Goal: Task Accomplishment & Management: Manage account settings

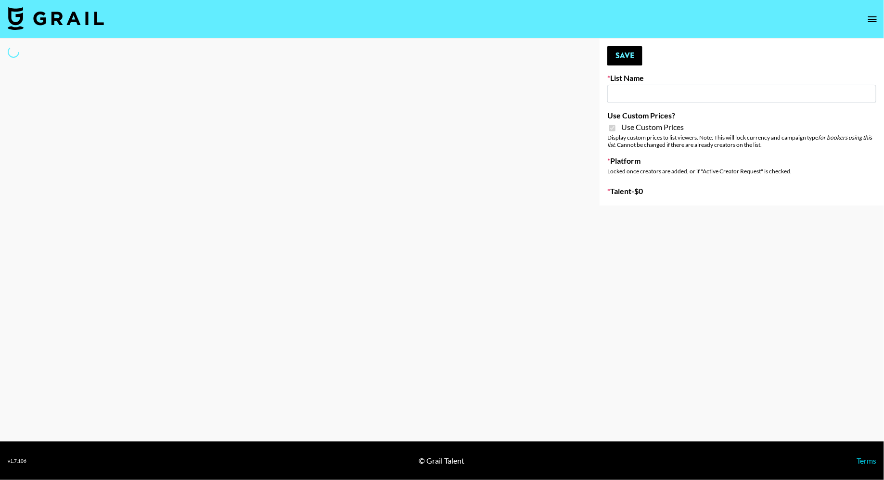
type input "HaruHaru Wonder 15/10"
checkbox input "true"
select select "Brand"
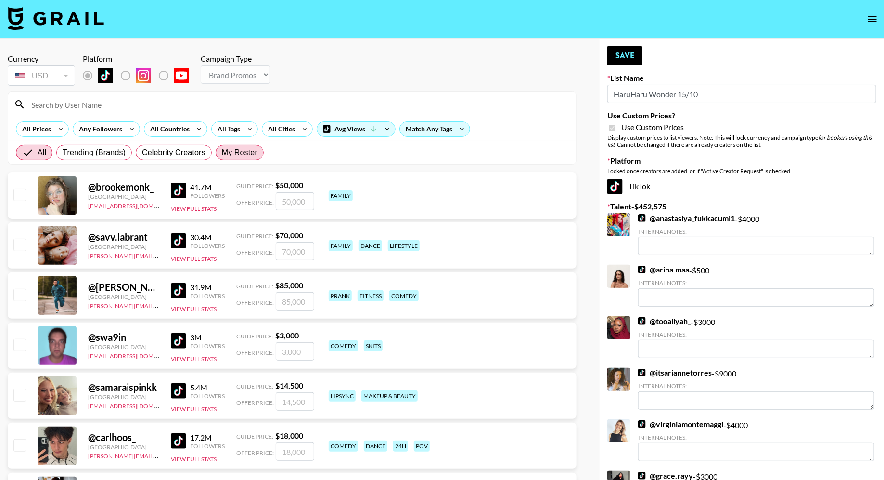
click at [231, 154] on span "My Roster" at bounding box center [240, 153] width 36 height 12
click at [222, 153] on input "My Roster" at bounding box center [222, 153] width 0 height 0
radio input "true"
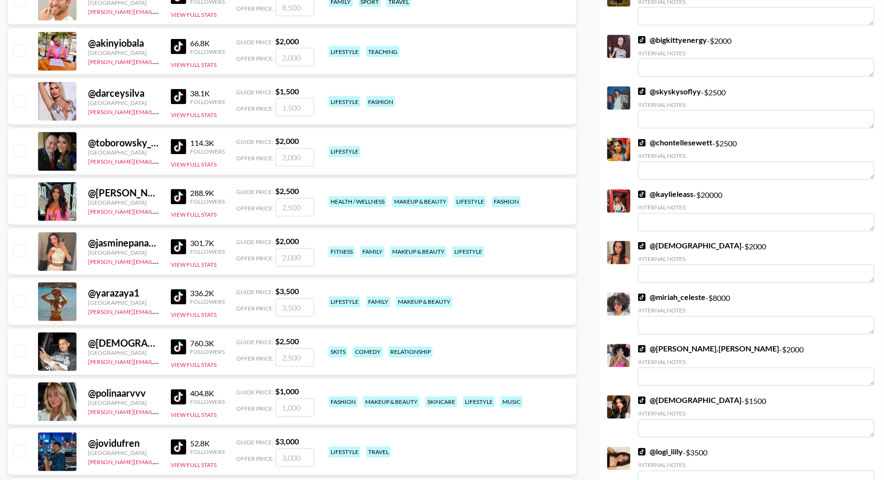
scroll to position [820, 0]
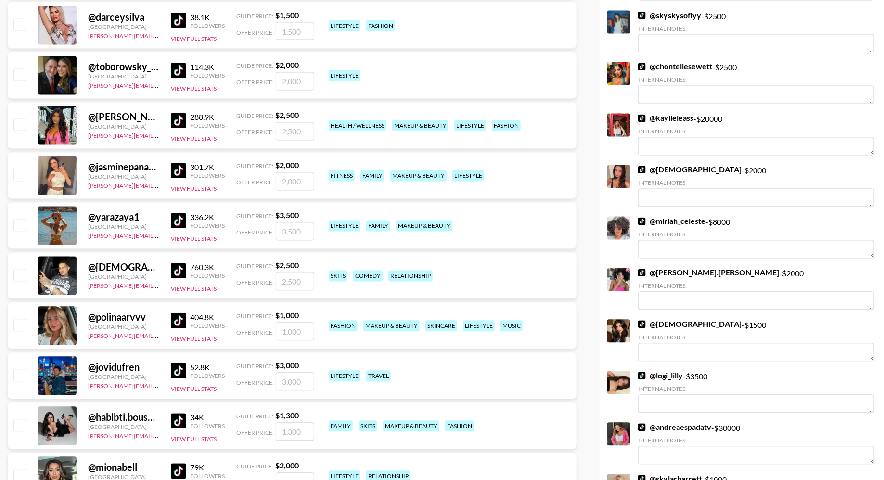
click at [24, 178] on input "checkbox" at bounding box center [19, 175] width 12 height 12
checkbox input "true"
type input "2000"
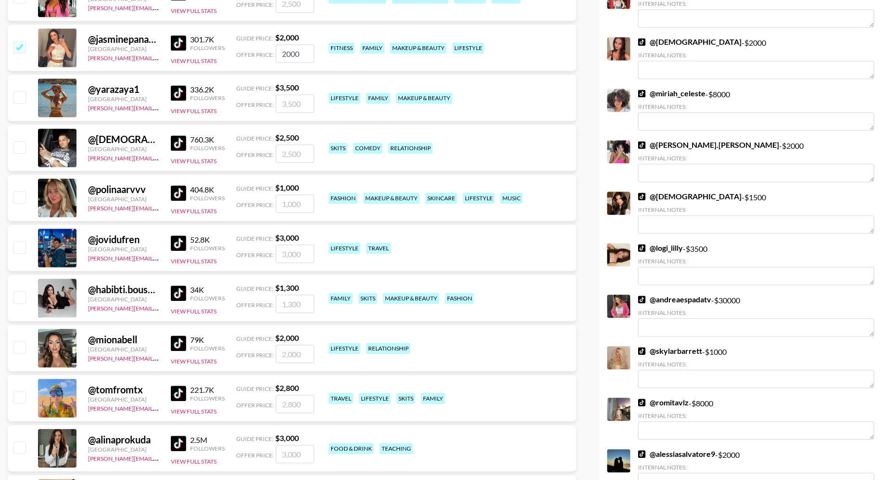
click at [22, 298] on input "checkbox" at bounding box center [19, 297] width 12 height 12
checkbox input "true"
type input "1300"
click at [20, 344] on input "checkbox" at bounding box center [19, 347] width 12 height 12
checkbox input "true"
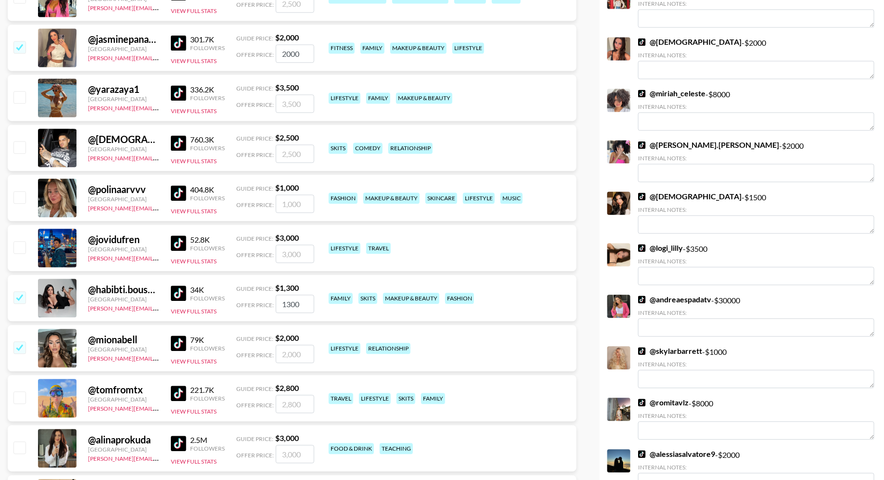
type input "2000"
click at [20, 291] on input "checkbox" at bounding box center [19, 297] width 12 height 12
checkbox input "false"
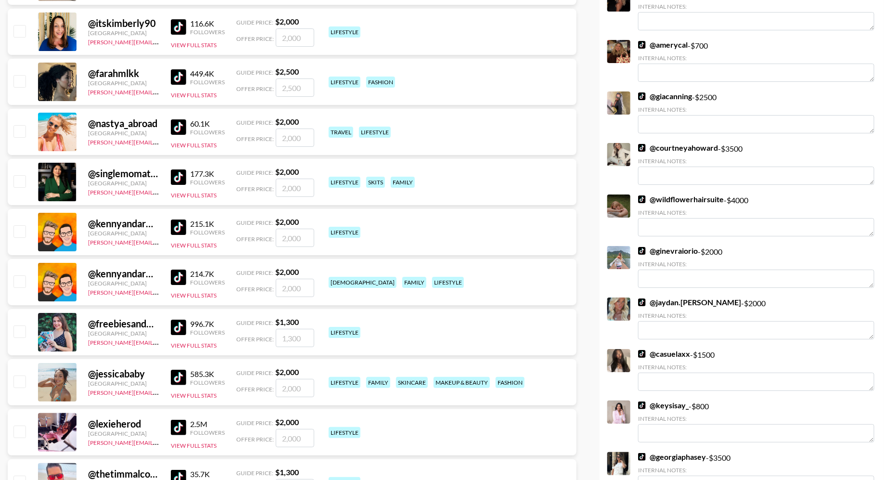
scroll to position [1704, 0]
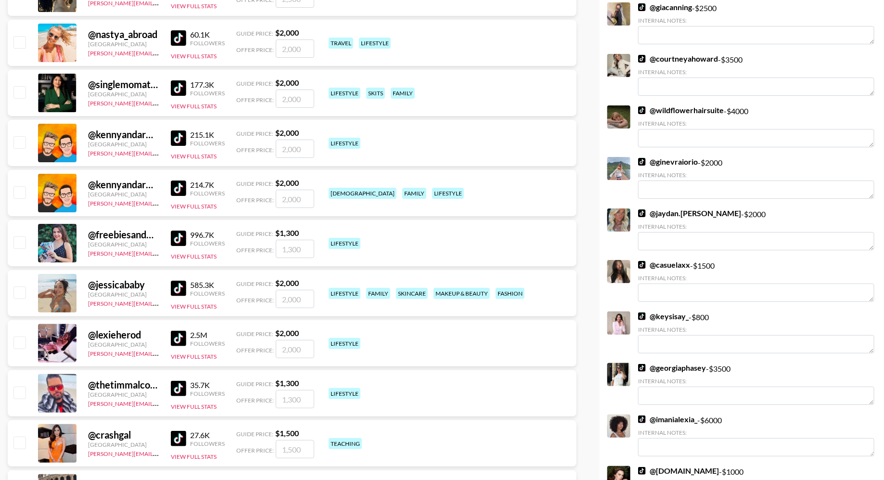
click at [23, 290] on input "checkbox" at bounding box center [19, 292] width 12 height 12
checkbox input "true"
type input "2000"
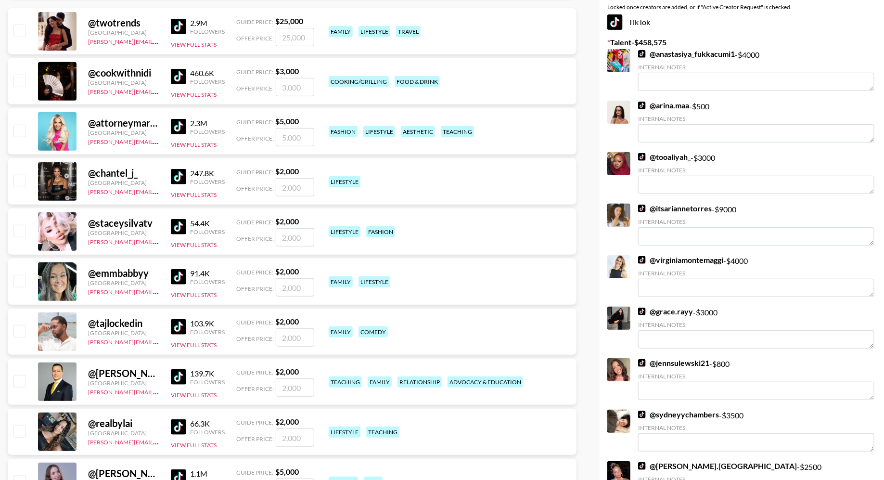
scroll to position [0, 0]
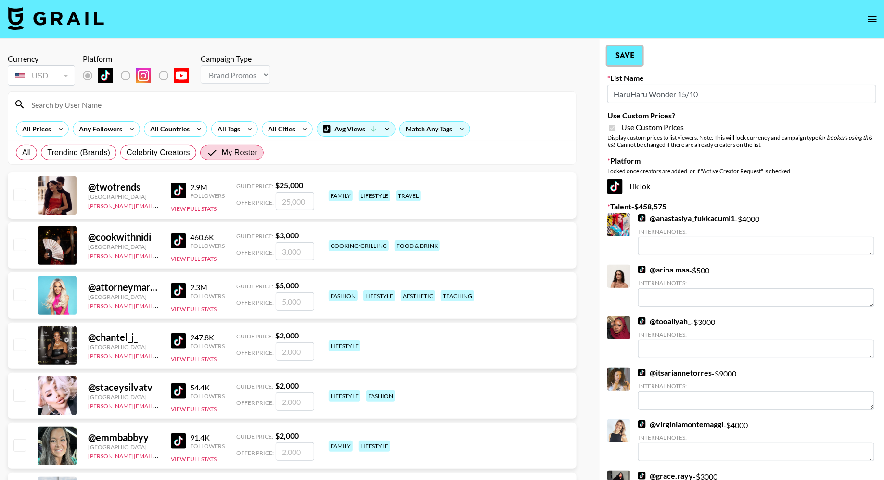
click at [637, 60] on button "Save" at bounding box center [624, 55] width 35 height 19
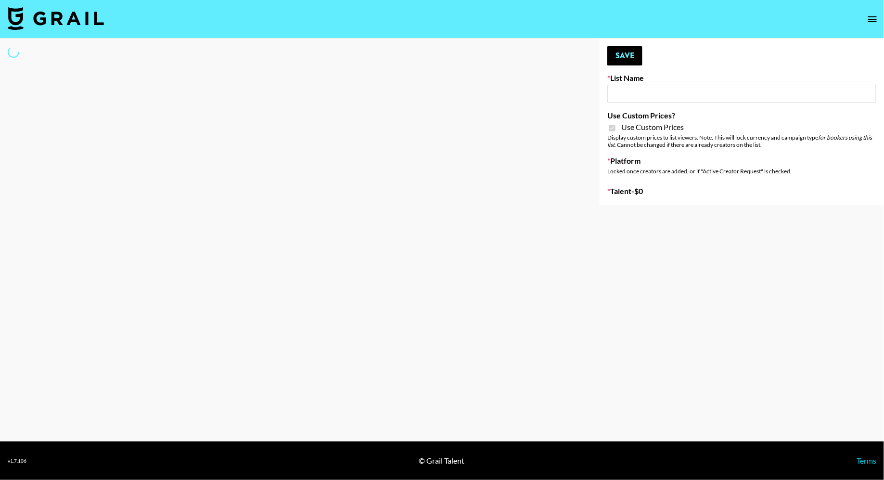
type input "HaruHaru Wonder 15/10"
checkbox input "true"
select select "Brand"
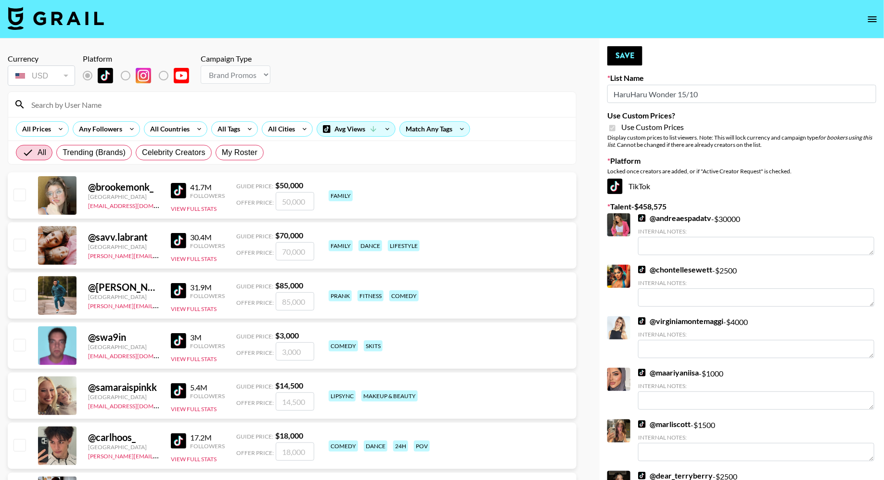
click at [227, 157] on label "My Roster" at bounding box center [240, 152] width 48 height 15
click at [222, 153] on input "My Roster" at bounding box center [222, 153] width 0 height 0
radio input "true"
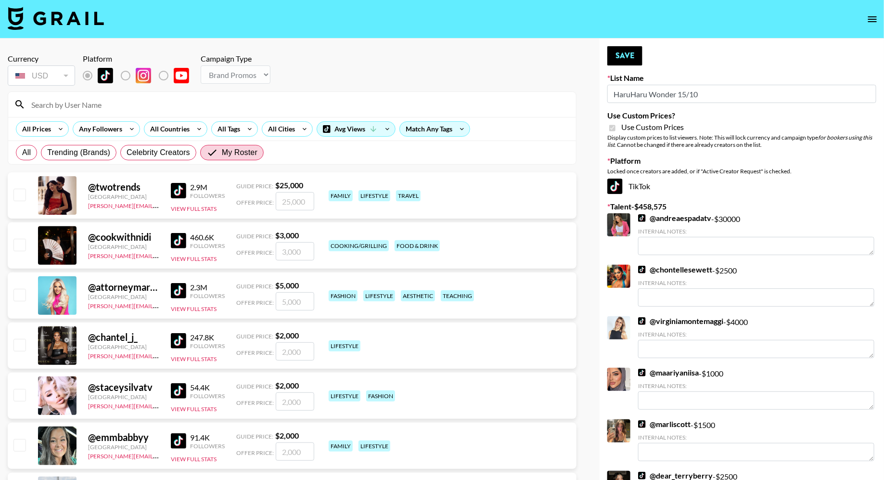
click at [205, 101] on input at bounding box center [297, 104] width 545 height 15
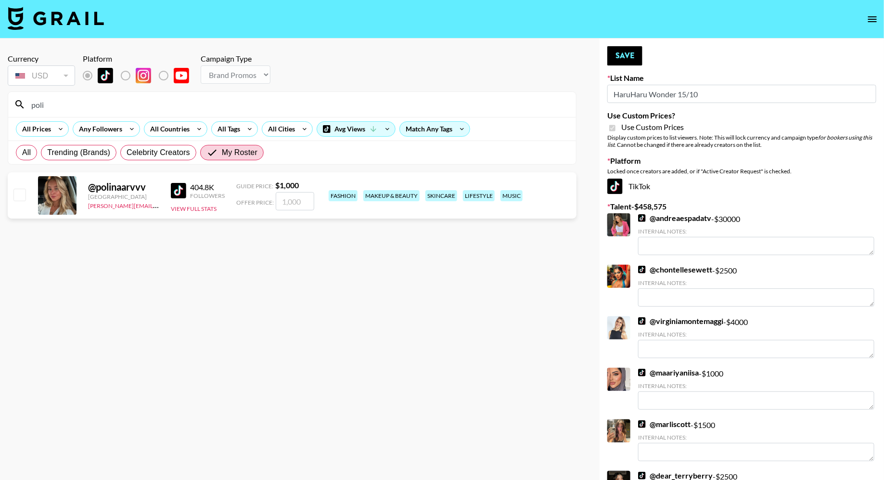
type input "poli"
click at [19, 191] on input "checkbox" at bounding box center [19, 195] width 12 height 12
checkbox input "true"
type input "1000"
click at [632, 53] on button "Save" at bounding box center [624, 55] width 35 height 19
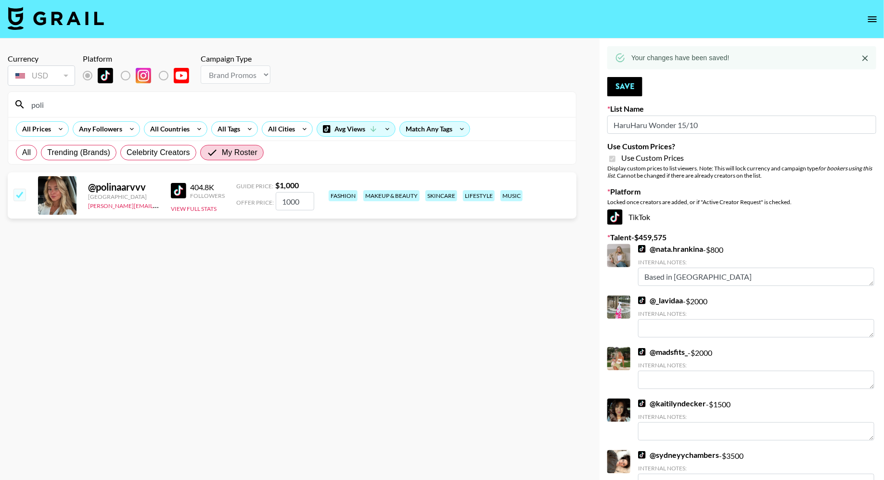
click at [139, 103] on input "poli" at bounding box center [297, 104] width 545 height 15
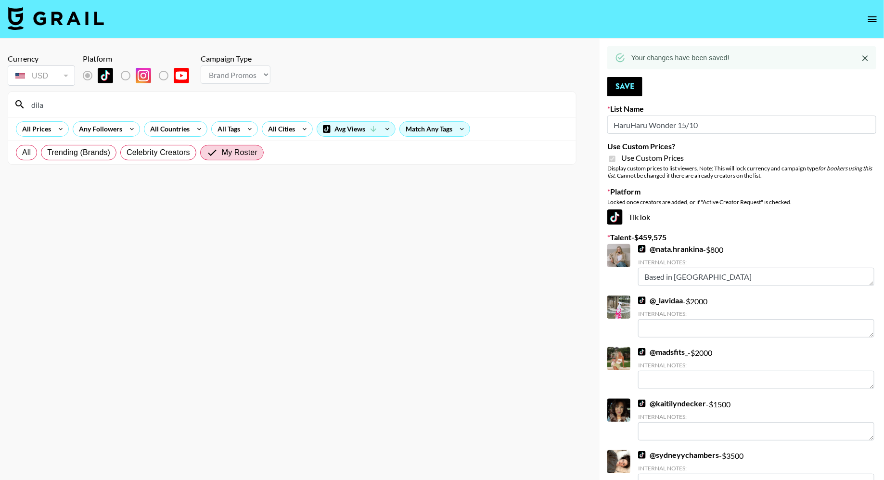
type input "dila"
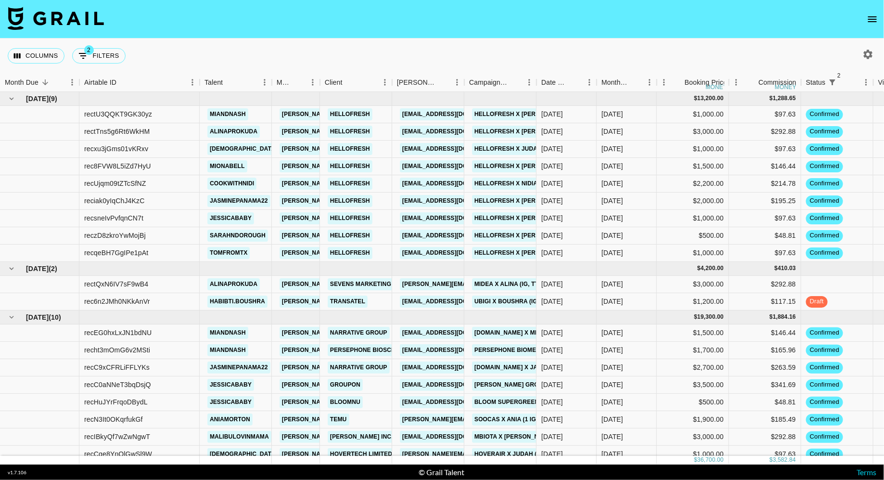
scroll to position [41, 0]
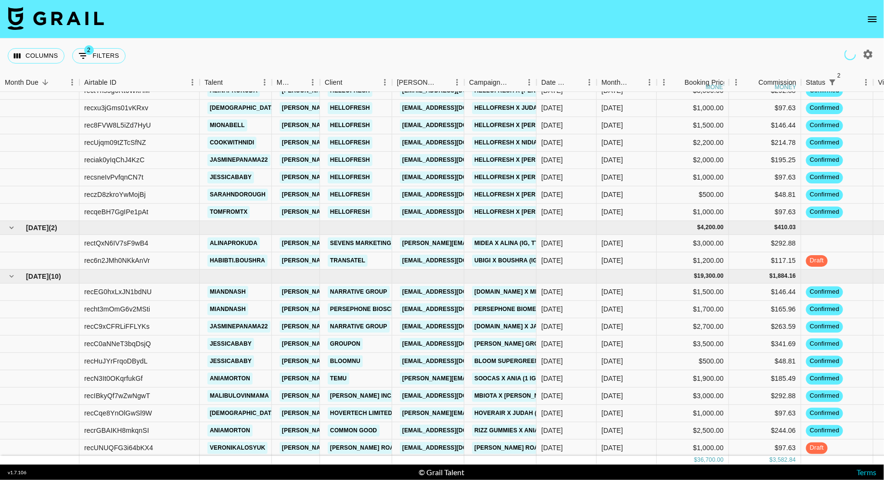
click at [869, 12] on button "open drawer" at bounding box center [872, 19] width 19 height 19
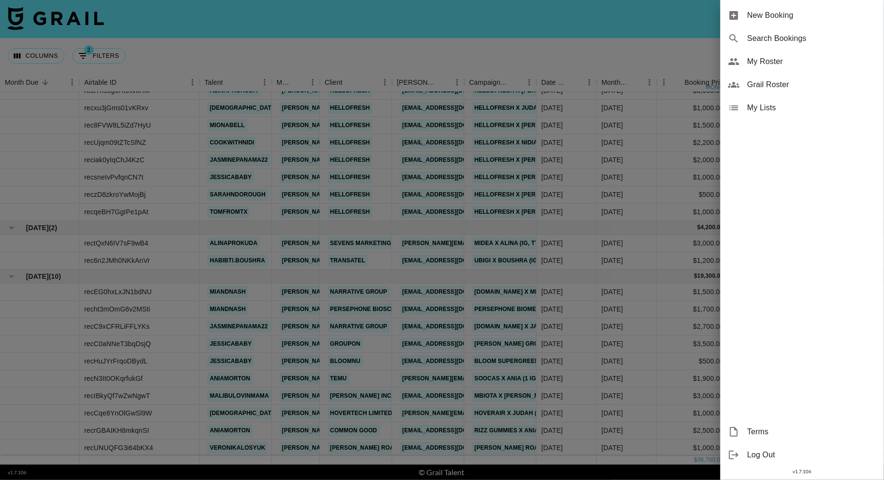
click at [778, 64] on span "My Roster" at bounding box center [811, 62] width 129 height 12
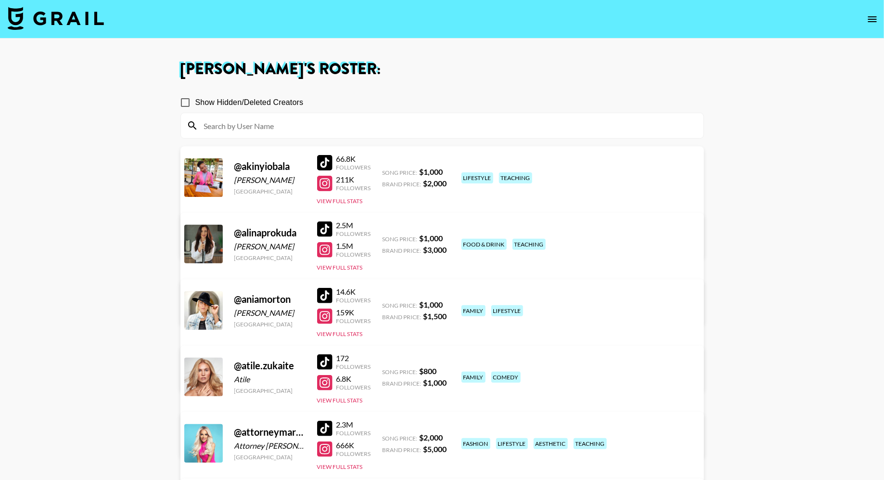
click at [301, 117] on div at bounding box center [442, 125] width 522 height 25
click at [269, 129] on input at bounding box center [447, 125] width 499 height 15
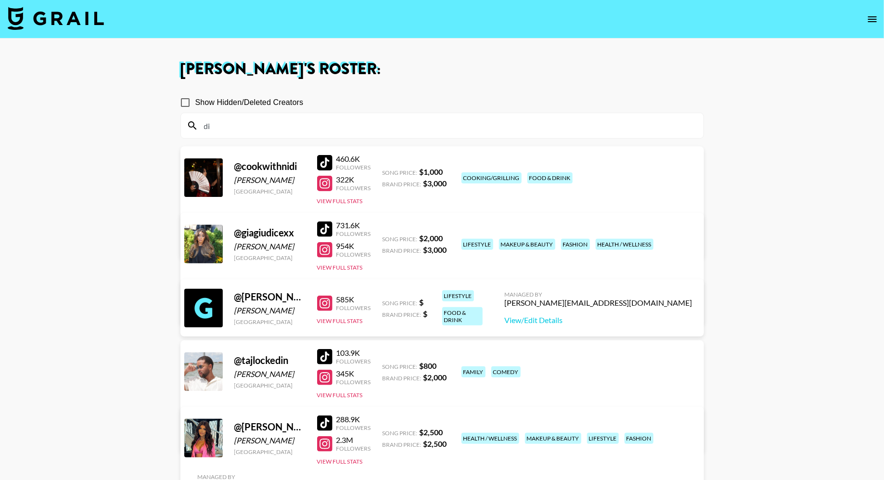
type input "d"
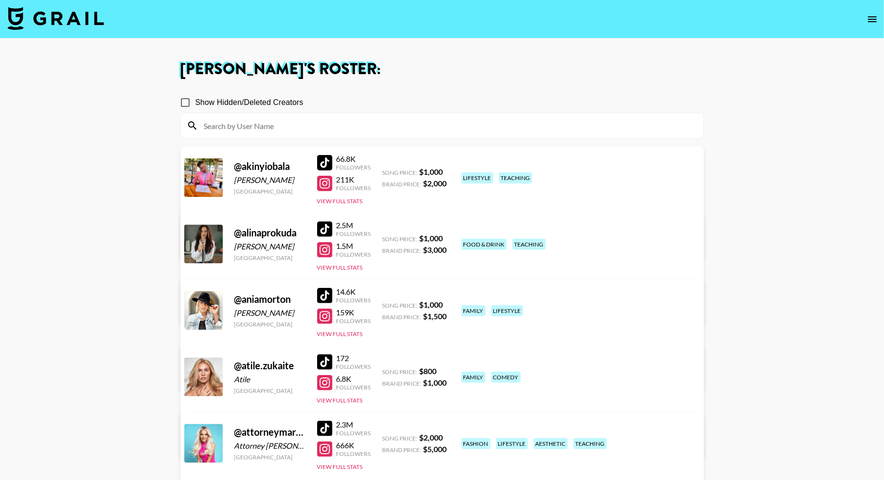
click at [870, 17] on icon "open drawer" at bounding box center [872, 19] width 12 height 12
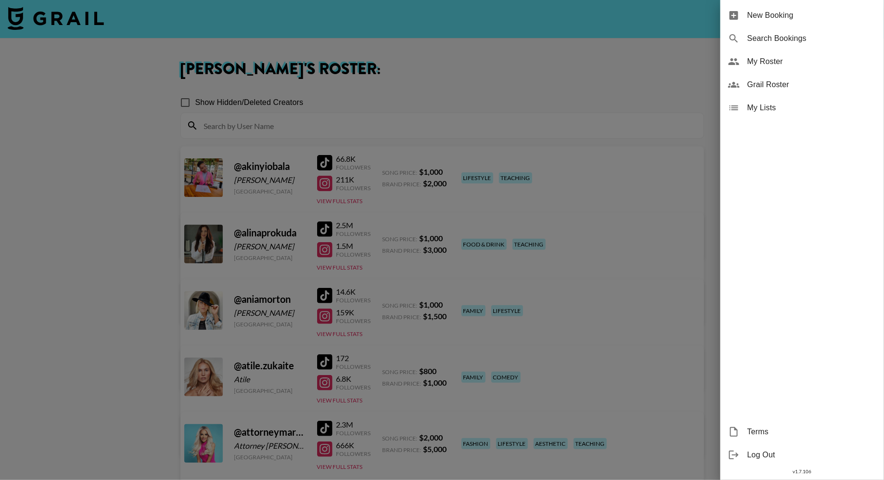
click at [781, 86] on span "Grail Roster" at bounding box center [811, 85] width 129 height 12
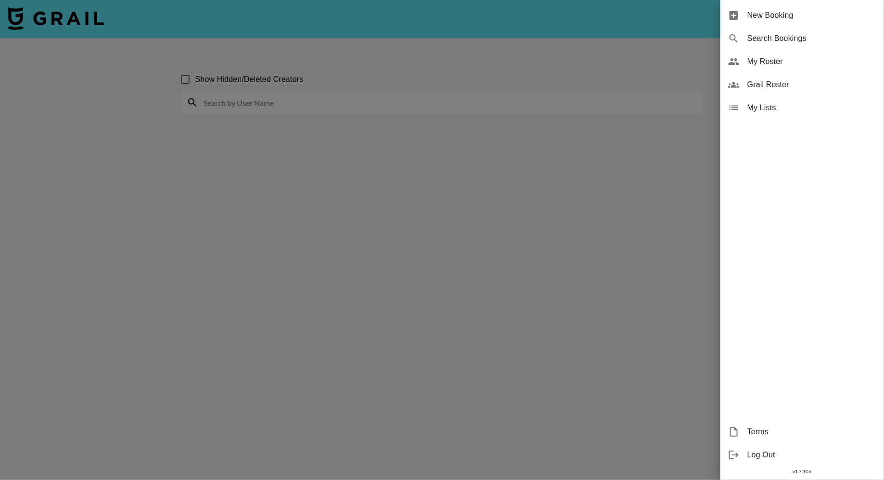
click at [291, 97] on div at bounding box center [442, 240] width 884 height 480
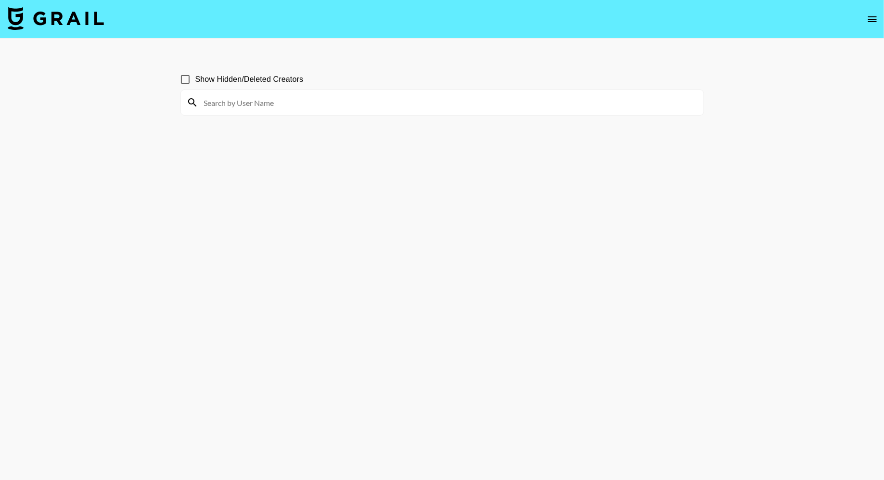
click at [289, 105] on input at bounding box center [447, 102] width 499 height 15
type input "dilax"
click at [242, 105] on input "dilax" at bounding box center [447, 102] width 499 height 15
click at [188, 76] on input "Show Hidden/Deleted Creators" at bounding box center [185, 79] width 20 height 20
checkbox input "true"
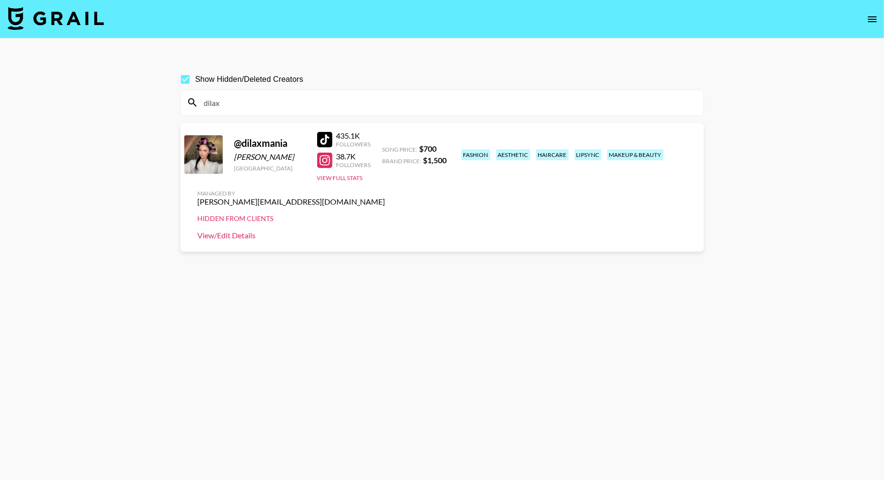
click at [385, 230] on link "View/Edit Details" at bounding box center [292, 235] width 188 height 10
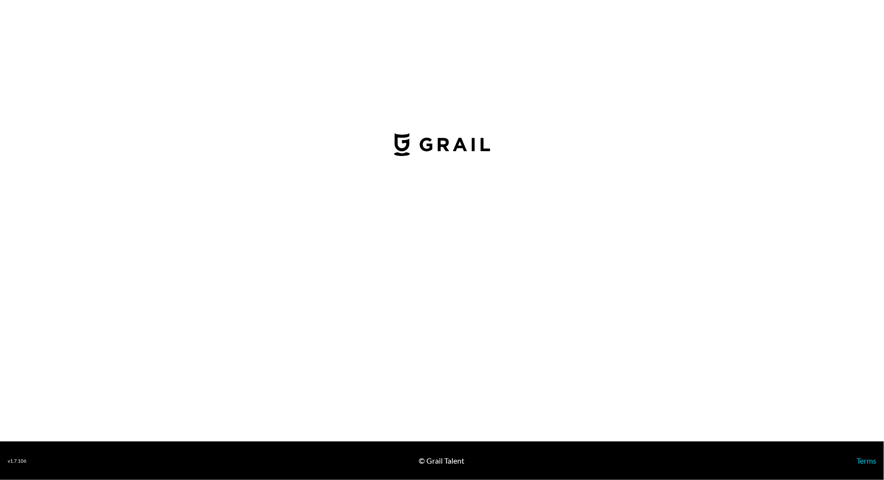
select select "USD"
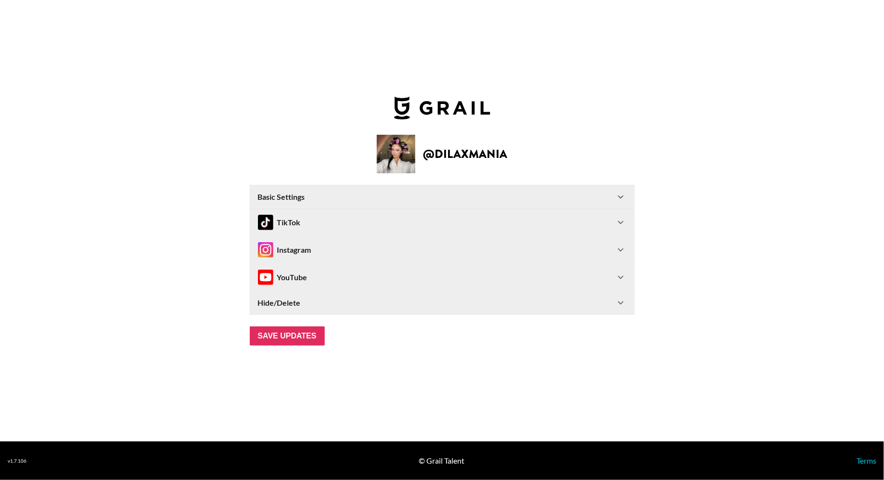
click at [281, 303] on strong "Hide/Delete" at bounding box center [279, 303] width 43 height 10
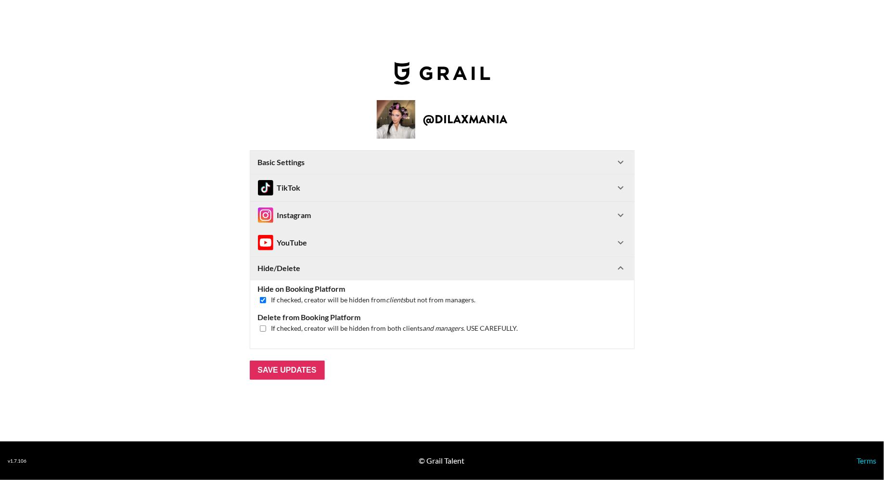
click at [264, 297] on input "checkbox" at bounding box center [263, 300] width 6 height 6
checkbox input "false"
click at [284, 367] on input "Save Updates" at bounding box center [287, 369] width 75 height 19
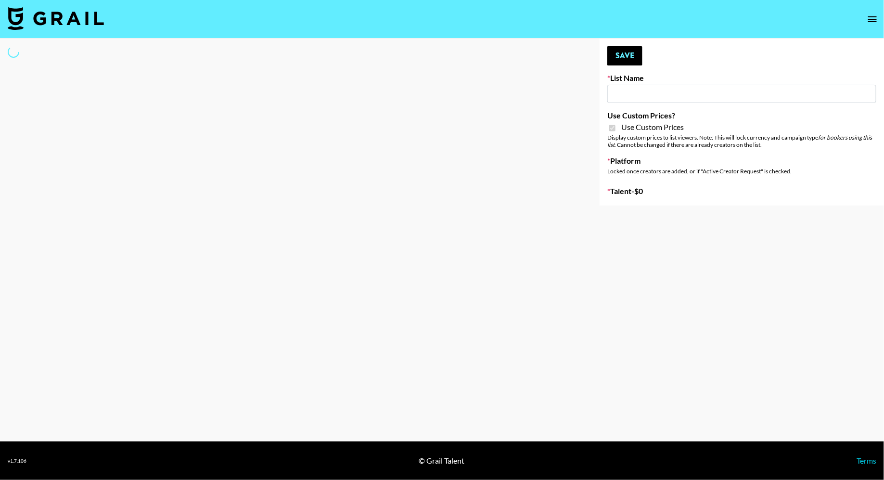
type input "HaruHaru Wonder 15/10"
checkbox input "true"
select select "Brand"
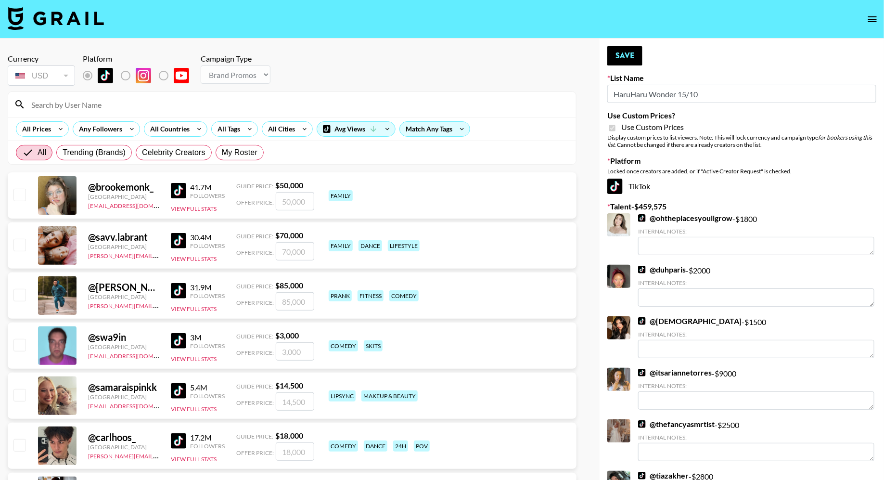
click at [251, 99] on input at bounding box center [297, 104] width 545 height 15
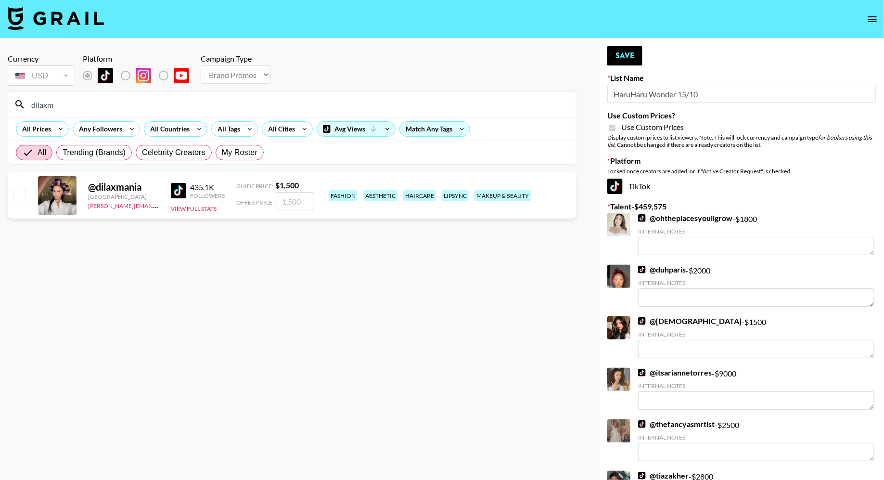
type input "dilaxm"
click at [21, 196] on input "checkbox" at bounding box center [19, 195] width 12 height 12
checkbox input "true"
type input "1500"
click at [624, 59] on button "Save" at bounding box center [624, 55] width 35 height 19
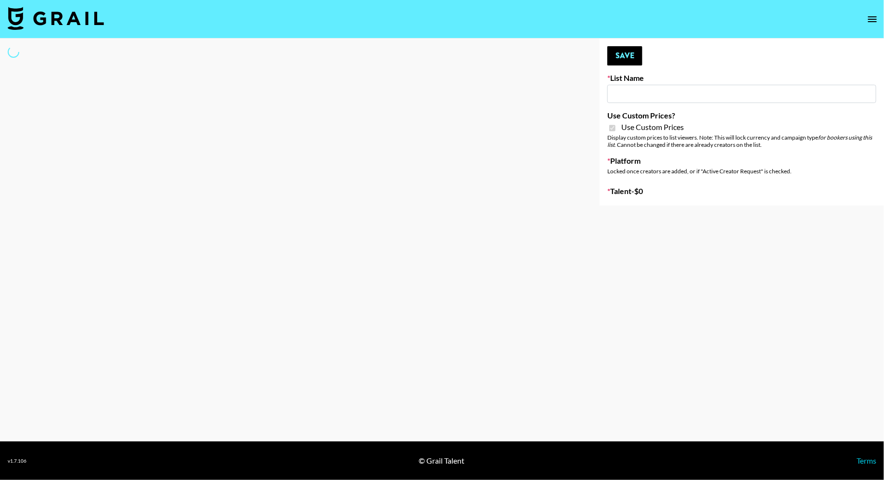
type input "Walmart Fashion"
checkbox input "true"
select select "Brand"
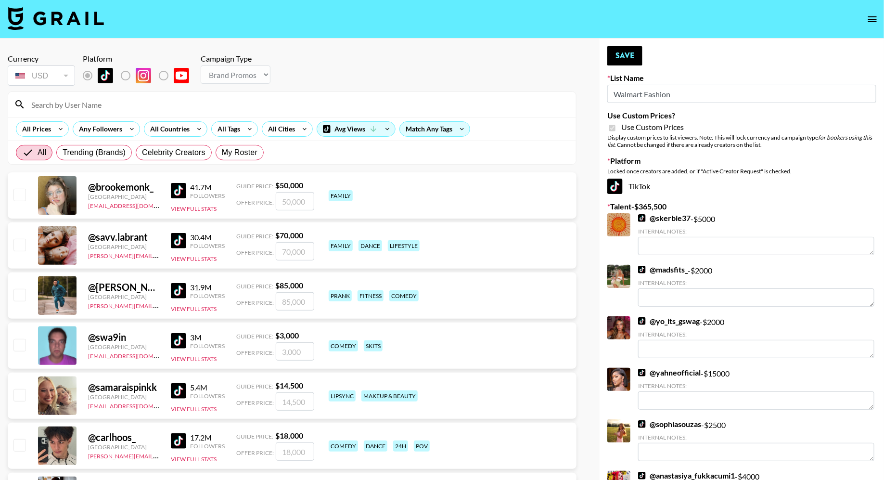
click at [237, 149] on span "My Roster" at bounding box center [240, 153] width 36 height 12
click at [222, 153] on input "My Roster" at bounding box center [222, 153] width 0 height 0
radio input "true"
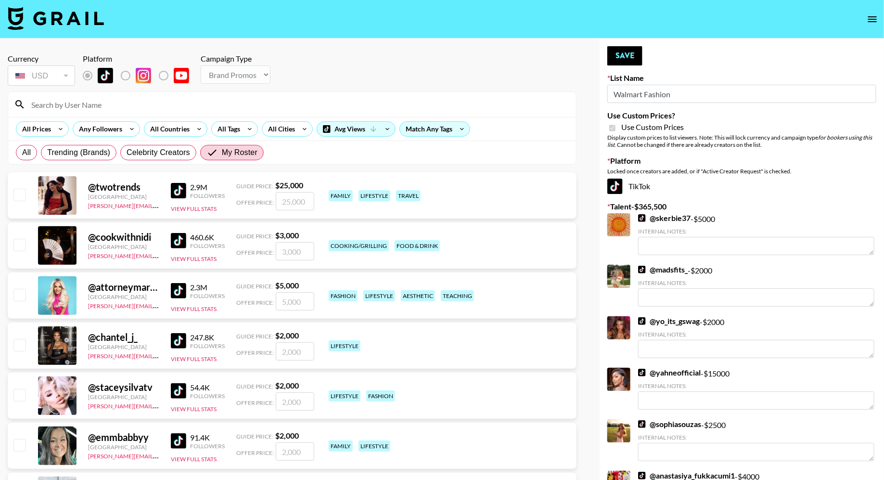
click at [200, 98] on input at bounding box center [297, 104] width 545 height 15
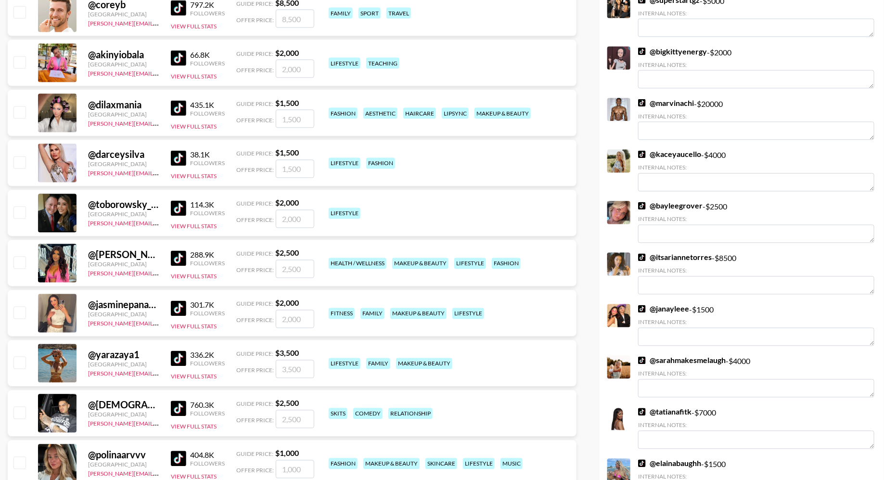
scroll to position [754, 0]
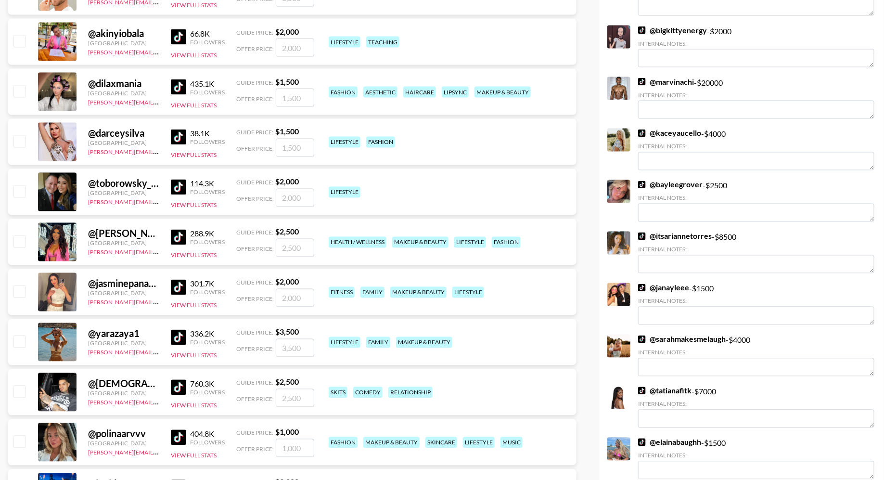
click at [18, 288] on input "checkbox" at bounding box center [19, 291] width 12 height 12
checkbox input "true"
type input "2000"
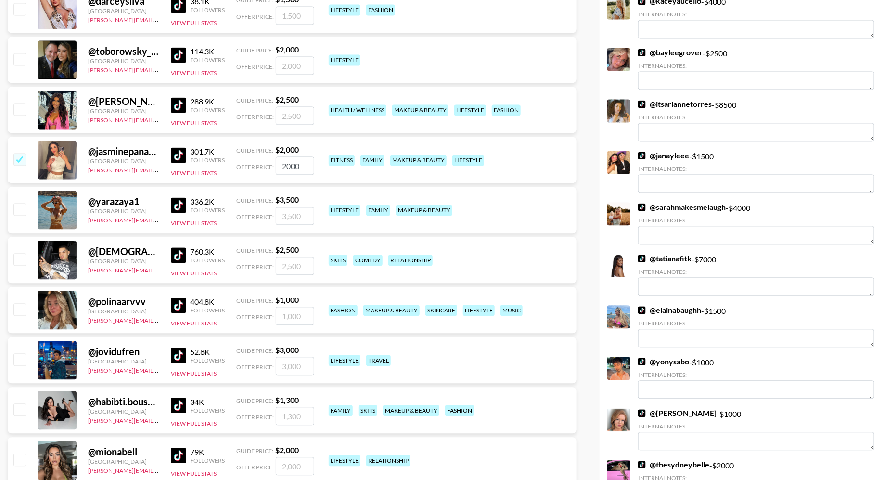
scroll to position [957, 0]
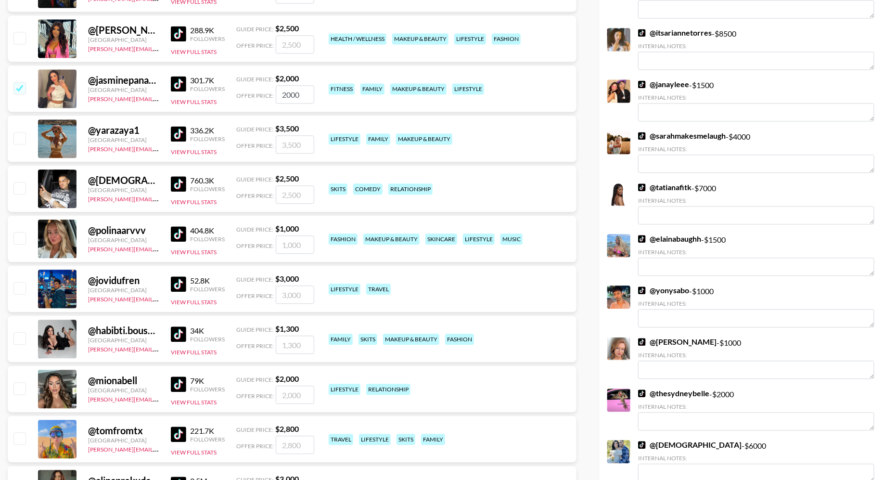
click at [20, 189] on input "checkbox" at bounding box center [19, 188] width 12 height 12
checkbox input "true"
type input "2500"
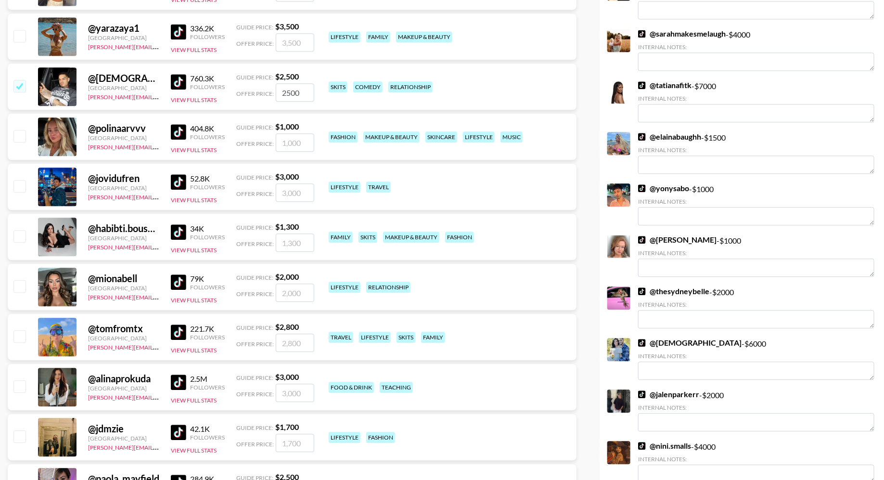
click at [23, 235] on input "checkbox" at bounding box center [19, 236] width 12 height 12
checkbox input "true"
type input "1300"
click at [19, 281] on input "checkbox" at bounding box center [19, 286] width 12 height 12
checkbox input "true"
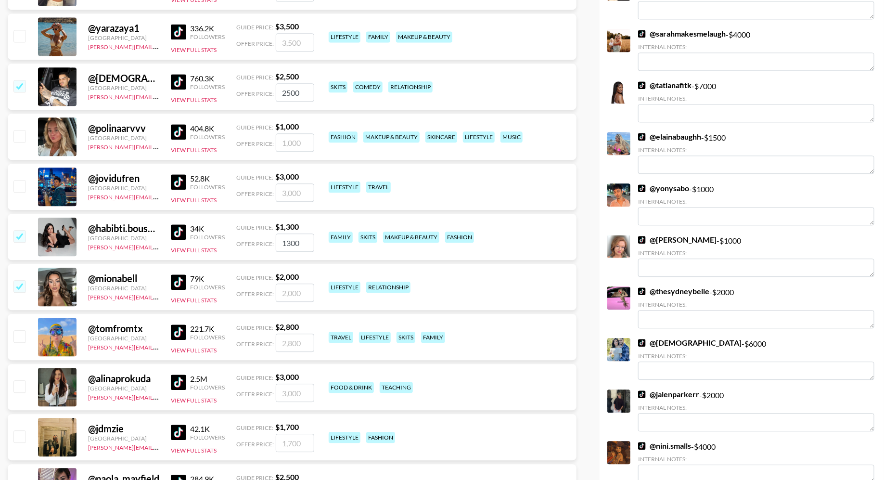
type input "2000"
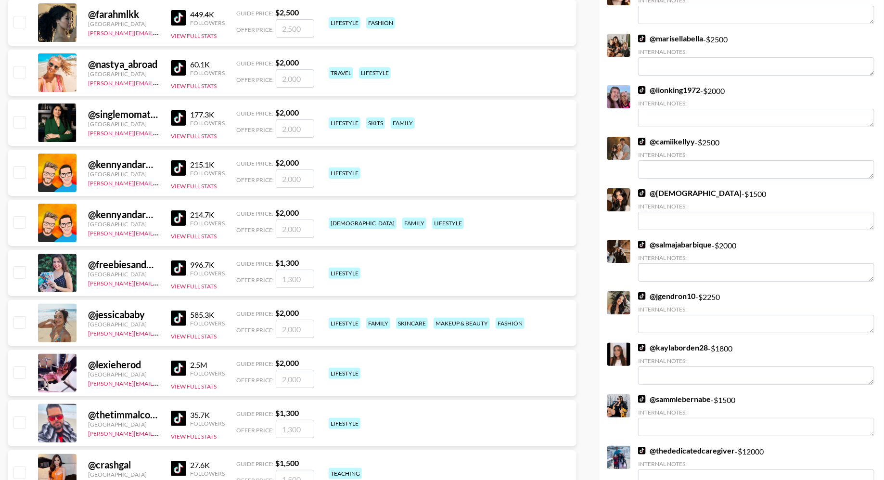
scroll to position [1763, 0]
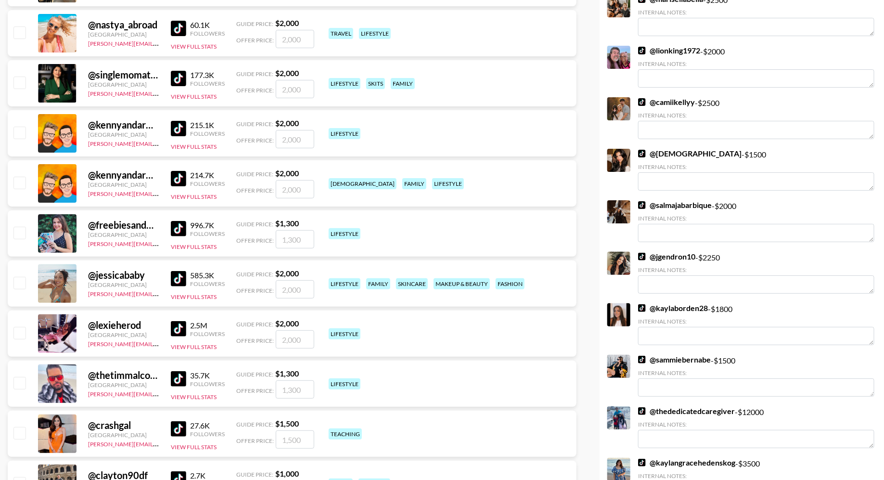
click at [21, 282] on input "checkbox" at bounding box center [19, 283] width 12 height 12
checkbox input "true"
type input "2000"
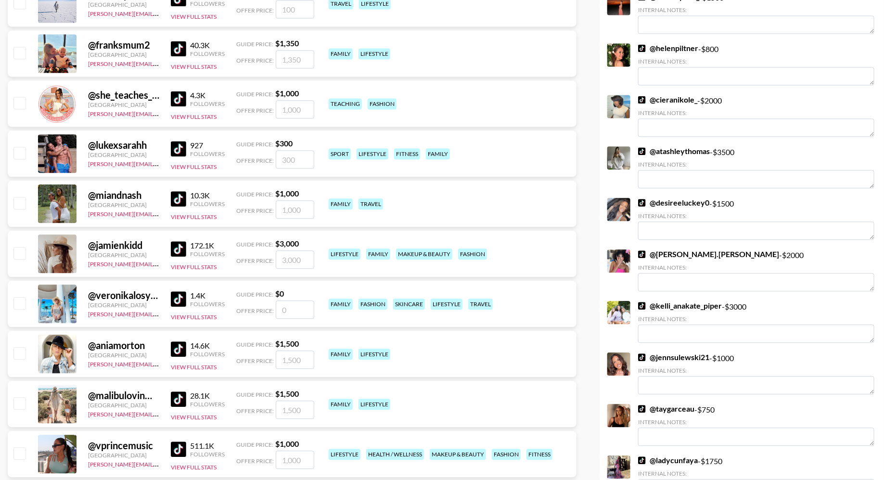
scroll to position [2747, 0]
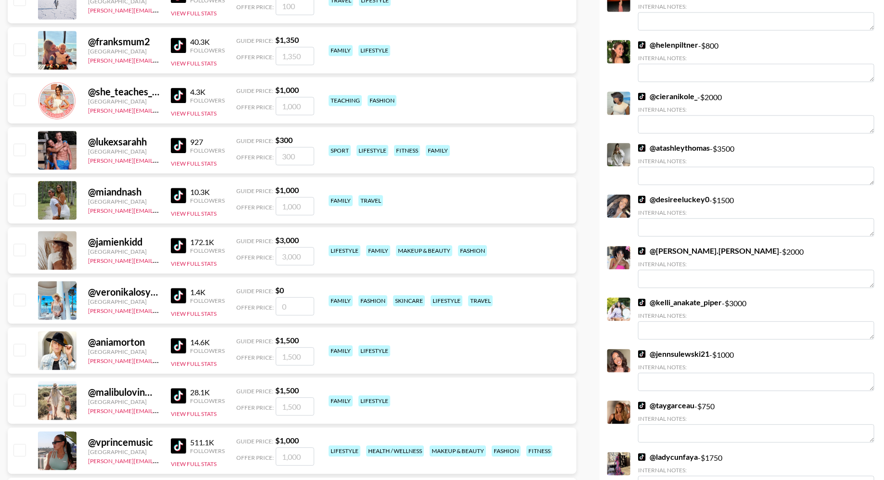
click at [23, 197] on input "checkbox" at bounding box center [19, 199] width 12 height 12
checkbox input "true"
type input "1000"
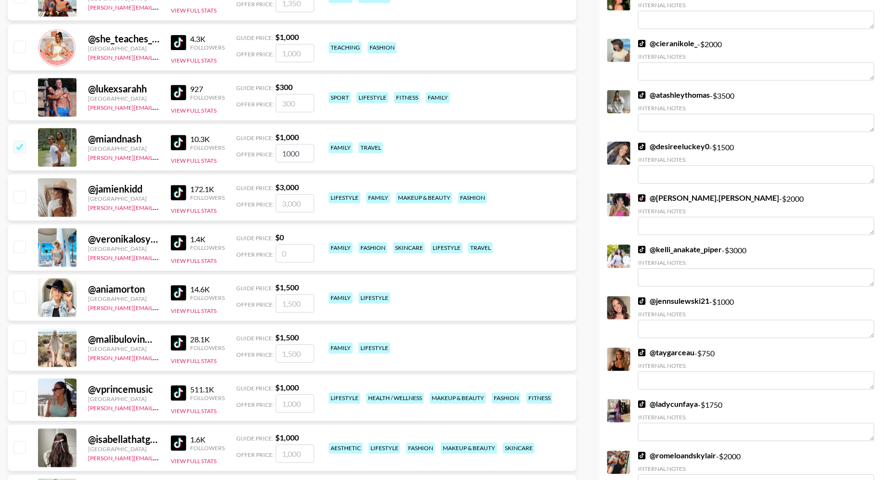
scroll to position [2846, 0]
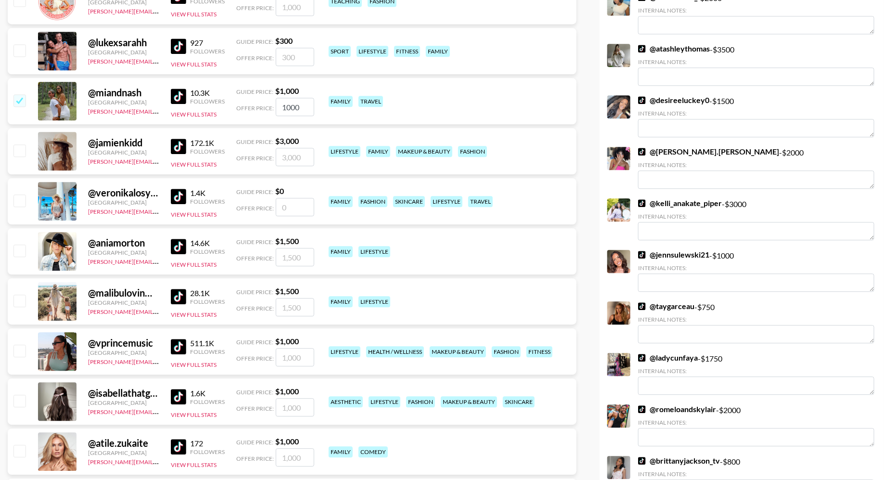
click at [25, 244] on input "checkbox" at bounding box center [19, 250] width 12 height 12
checkbox input "true"
type input "1500"
click at [22, 296] on input "checkbox" at bounding box center [19, 300] width 12 height 12
checkbox input "true"
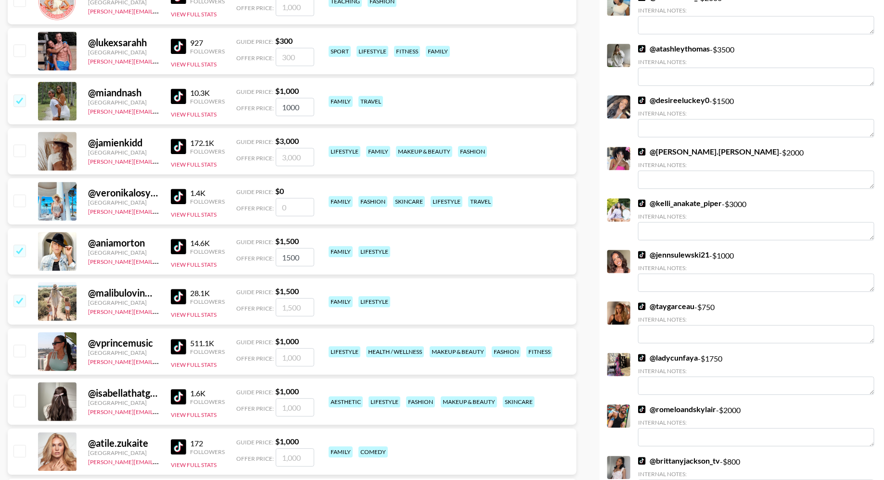
type input "1500"
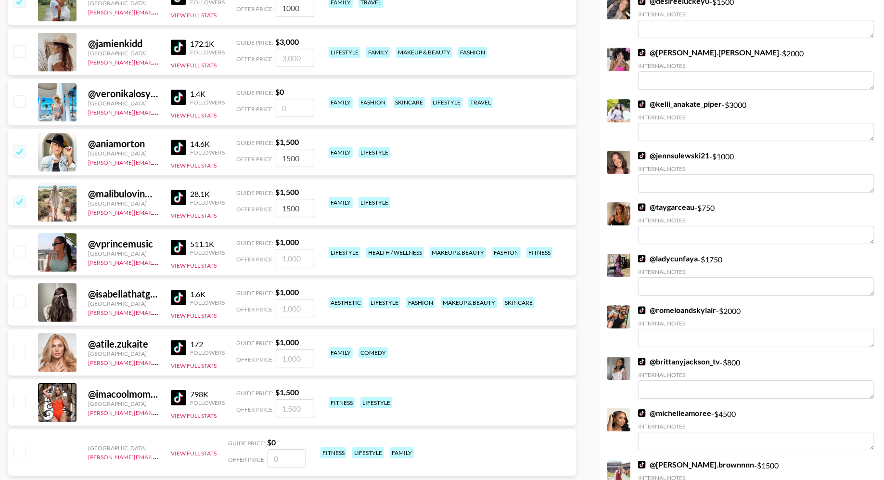
click at [22, 304] on input "checkbox" at bounding box center [19, 301] width 12 height 12
checkbox input "true"
type input "1000"
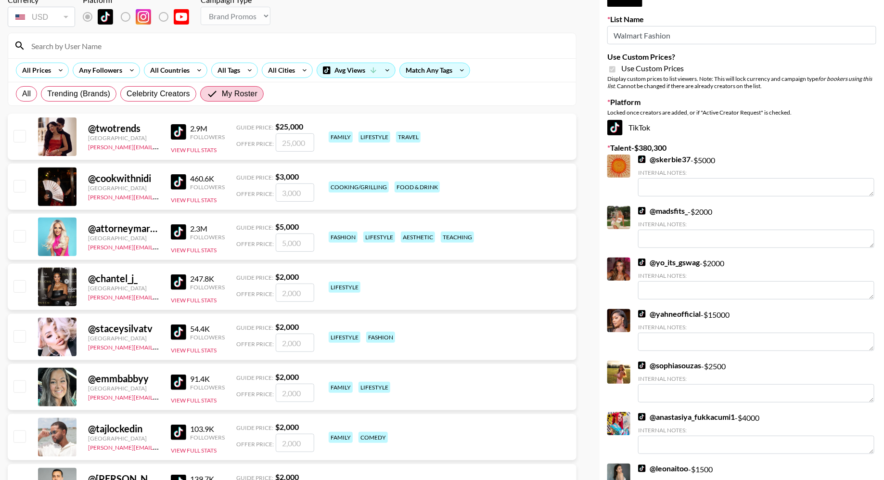
scroll to position [0, 0]
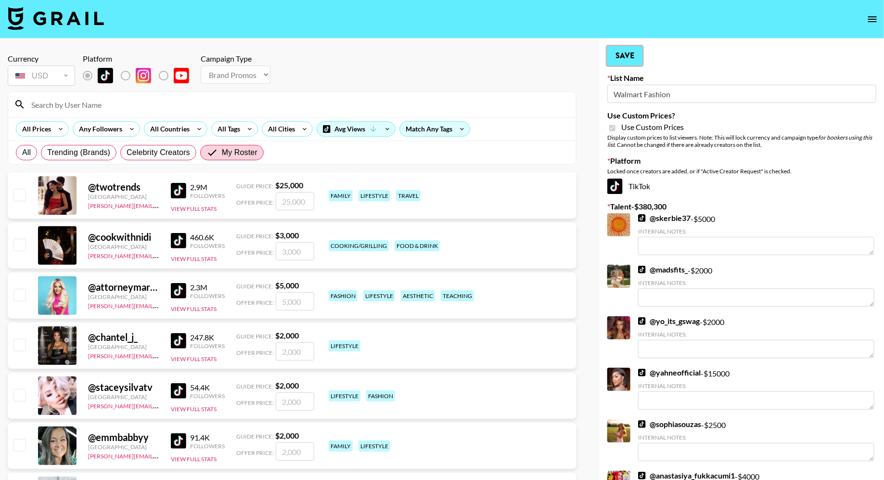
click at [628, 59] on button "Save" at bounding box center [624, 55] width 35 height 19
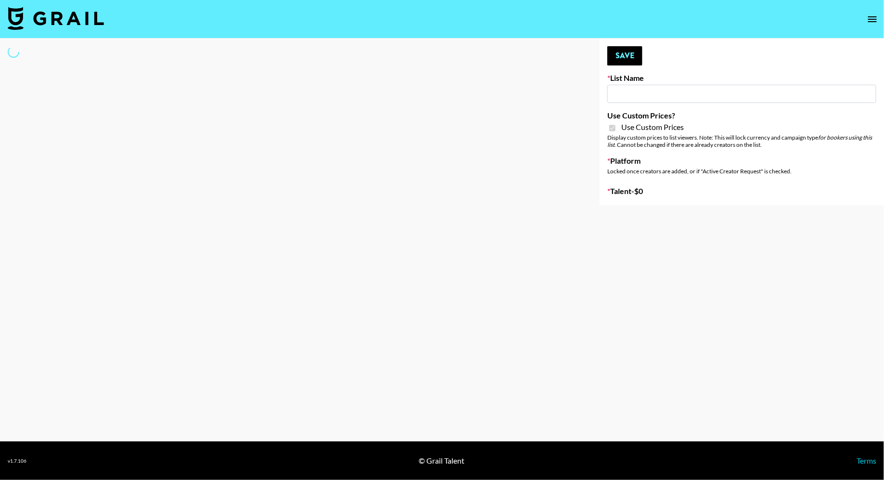
type input "Hot Chocolate Brand - US"
checkbox input "true"
select select "Brand"
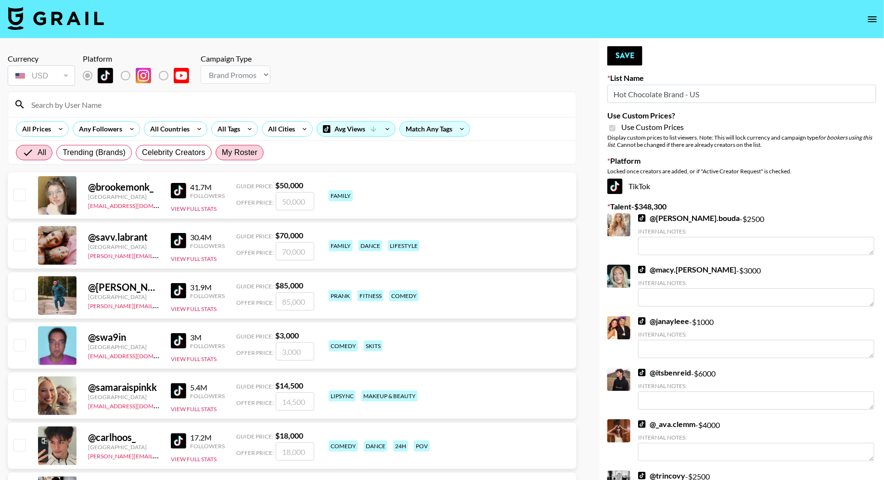
click at [257, 150] on label "My Roster" at bounding box center [240, 152] width 48 height 15
click at [222, 153] on input "My Roster" at bounding box center [222, 153] width 0 height 0
radio input "true"
